Goal: Information Seeking & Learning: Learn about a topic

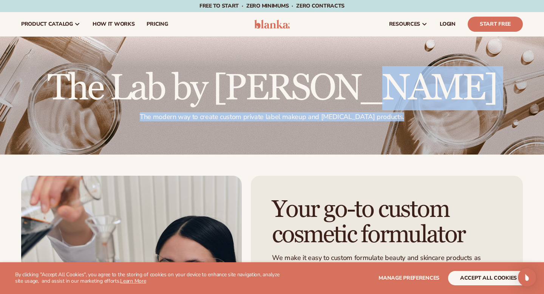
drag, startPoint x: 142, startPoint y: 93, endPoint x: 446, endPoint y: 138, distance: 307.4
click at [446, 138] on div "The Lab by Blanka The modern way to create custom private label makeup and skin…" at bounding box center [272, 96] width 544 height 118
click at [381, 76] on h2 "The Lab by [PERSON_NAME]" at bounding box center [272, 88] width 502 height 36
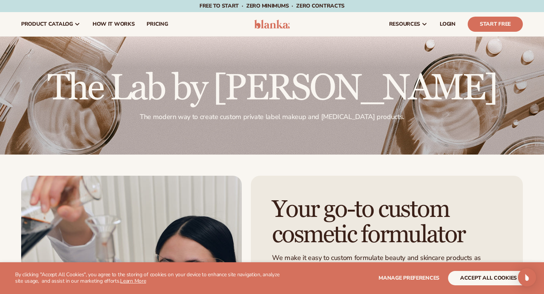
click at [381, 76] on h2 "The Lab by [PERSON_NAME]" at bounding box center [272, 88] width 502 height 36
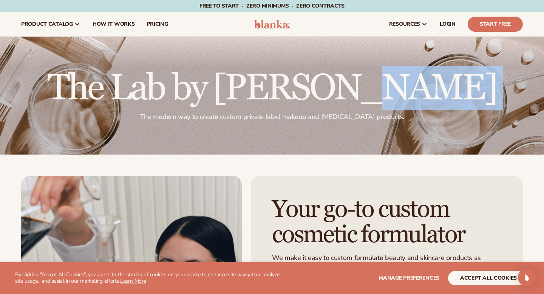
click at [381, 76] on h2 "The Lab by [PERSON_NAME]" at bounding box center [272, 88] width 502 height 36
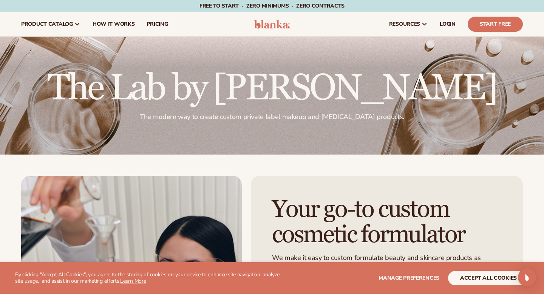
click at [323, 114] on p "The modern way to create custom private label makeup and skin care products." at bounding box center [272, 117] width 502 height 9
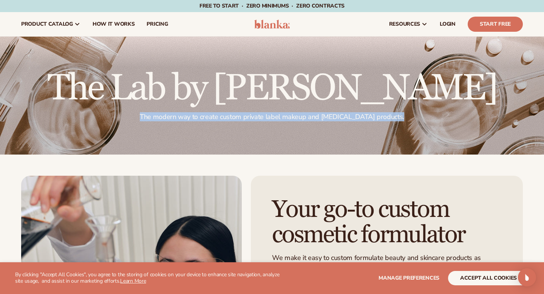
click at [323, 114] on p "The modern way to create custom private label makeup and skin care products." at bounding box center [272, 117] width 502 height 9
copy div "The modern way to create custom private label makeup and skin care products. Th…"
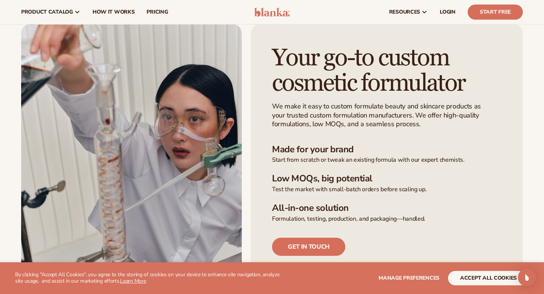
scroll to position [150, 0]
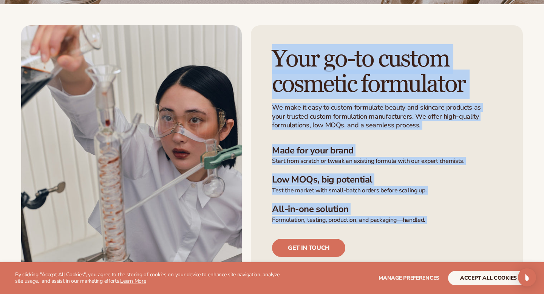
drag, startPoint x: 269, startPoint y: 56, endPoint x: 449, endPoint y: 232, distance: 252.1
click at [449, 232] on div "Your go-to custom cosmetic formulator We make it easy to custom formulate beaut…" at bounding box center [387, 163] width 272 height 276
copy div "Your go-to custom cosmetic formulator We make it easy to custom formulate beaut…"
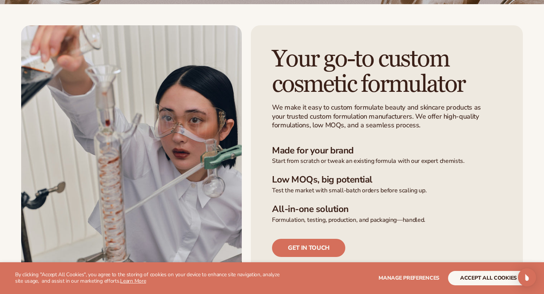
click at [427, 163] on p "Start from scratch or tweak an existing formula with our expert chemists." at bounding box center [387, 161] width 230 height 8
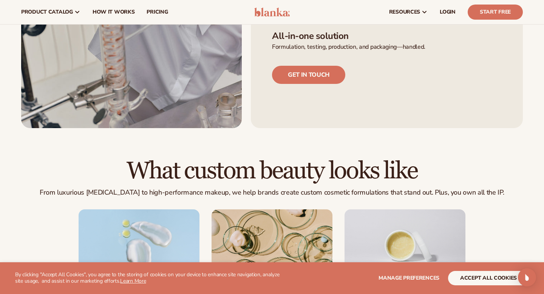
scroll to position [256, 0]
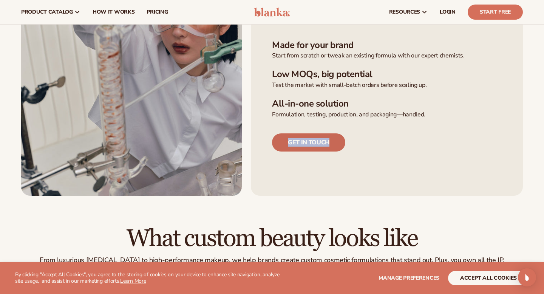
drag, startPoint x: 365, startPoint y: 147, endPoint x: 273, endPoint y: 142, distance: 92.3
click at [273, 142] on div "Get in touch" at bounding box center [387, 134] width 230 height 33
copy link "Get in touch"
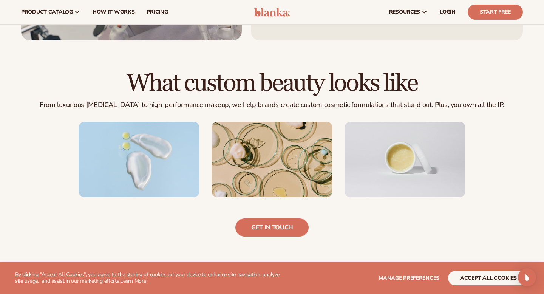
scroll to position [411, 0]
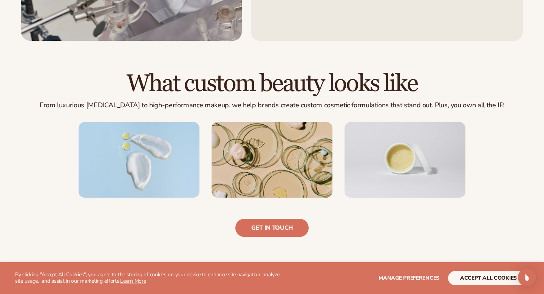
drag, startPoint x: 161, startPoint y: 85, endPoint x: 479, endPoint y: 82, distance: 317.6
click at [479, 83] on h2 "What custom beauty looks like" at bounding box center [272, 83] width 502 height 25
copy h2 "What custom beauty looks like"
click at [92, 105] on p "From luxurious skin care to high-performance makeup, we help brands create cust…" at bounding box center [272, 105] width 502 height 9
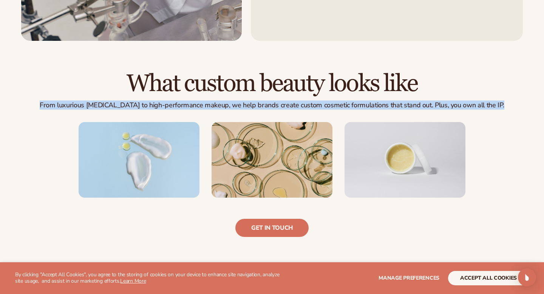
click at [92, 105] on p "From luxurious skin care to high-performance makeup, we help brands create cust…" at bounding box center [272, 105] width 502 height 9
copy div "From luxurious skin care to high-performance makeup, we help brands create cust…"
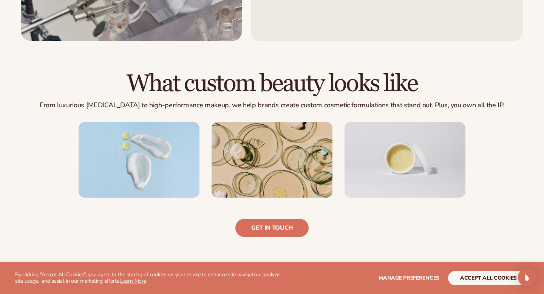
click at [352, 79] on h2 "What custom beauty looks like" at bounding box center [272, 83] width 502 height 25
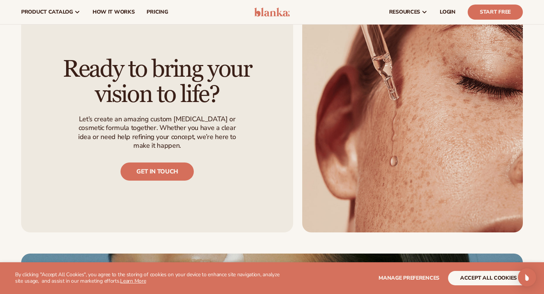
scroll to position [665, 0]
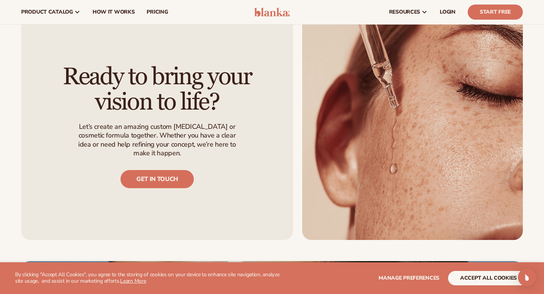
click at [197, 100] on h2 "Ready to bring your vision to life?" at bounding box center [157, 89] width 230 height 51
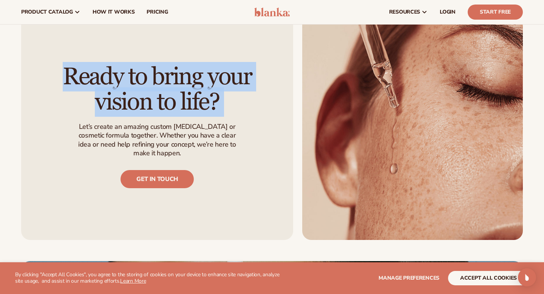
click at [197, 100] on h2 "Ready to bring your vision to life?" at bounding box center [157, 89] width 230 height 51
copy div "Ready to bring your vision to life?"
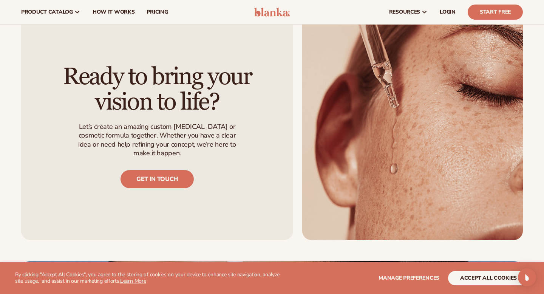
click at [131, 143] on p "Let’s create an amazing custom skin care or cosmetic formula together. Whether …" at bounding box center [157, 140] width 170 height 36
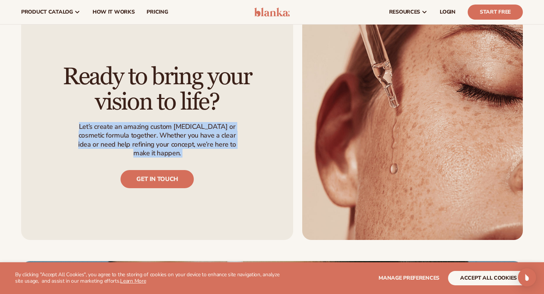
click at [131, 143] on p "Let’s create an amazing custom skin care or cosmetic formula together. Whether …" at bounding box center [157, 140] width 170 height 36
copy div "Let’s create an amazing custom skin care or cosmetic formula together. Whether …"
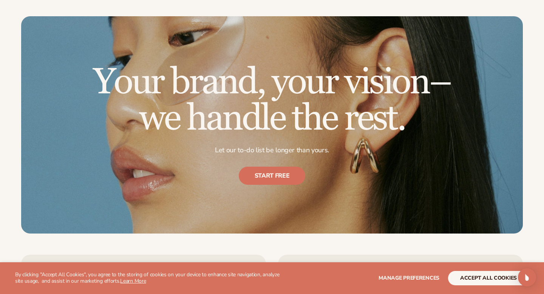
scroll to position [911, 0]
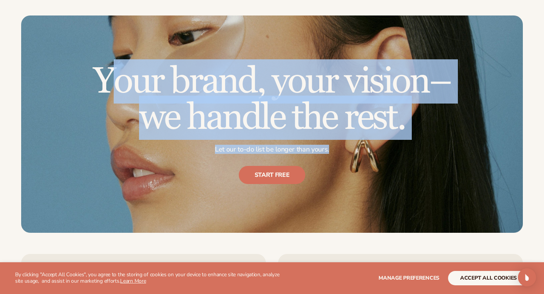
drag, startPoint x: 113, startPoint y: 80, endPoint x: 439, endPoint y: 148, distance: 333.4
click at [440, 149] on div "Your brand, your vision– we handle the rest. Let our to-do list be longer than …" at bounding box center [272, 123] width 404 height 151
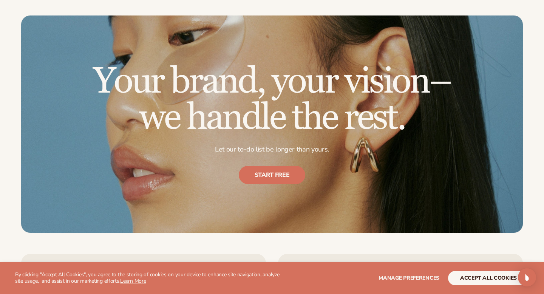
click at [422, 120] on h2 "Your brand, your vision– we handle the rest." at bounding box center [272, 99] width 404 height 73
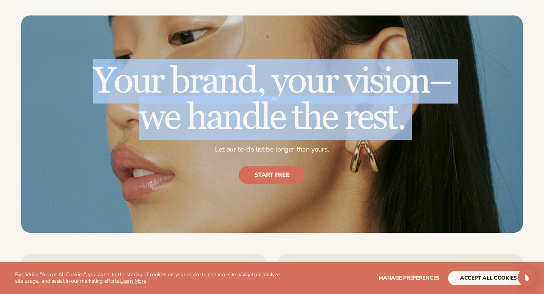
drag, startPoint x: 422, startPoint y: 121, endPoint x: 81, endPoint y: 85, distance: 342.5
click at [81, 85] on h2 "Your brand, your vision– we handle the rest." at bounding box center [272, 99] width 404 height 73
copy div "Your brand, your vision– we handle the rest."
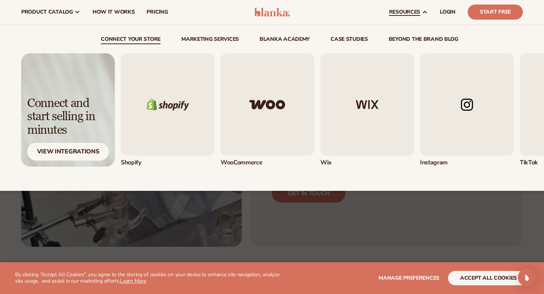
scroll to position [202, 0]
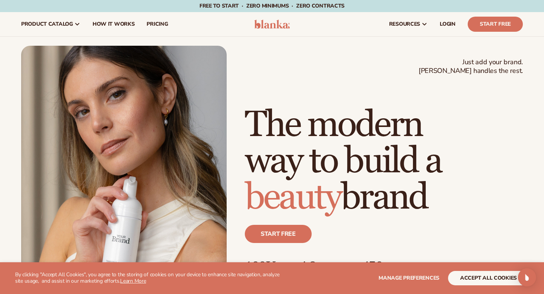
click at [268, 26] on img at bounding box center [272, 24] width 36 height 9
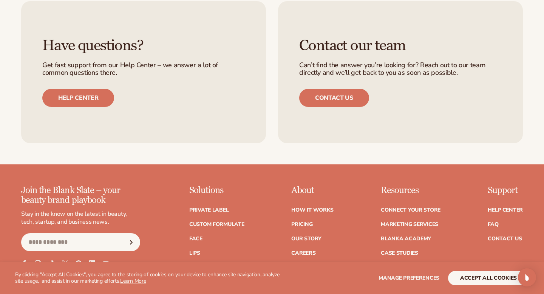
scroll to position [3041, 0]
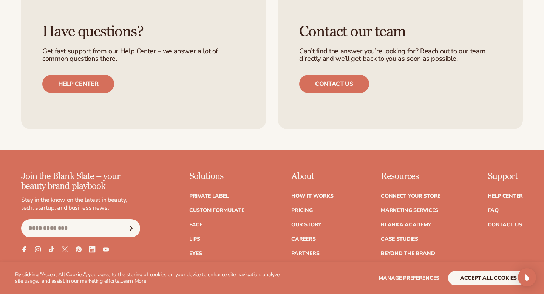
click at [91, 246] on icon at bounding box center [92, 249] width 6 height 6
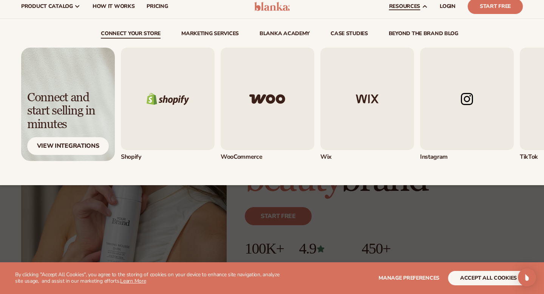
scroll to position [18, 0]
